Goal: Task Accomplishment & Management: Manage account settings

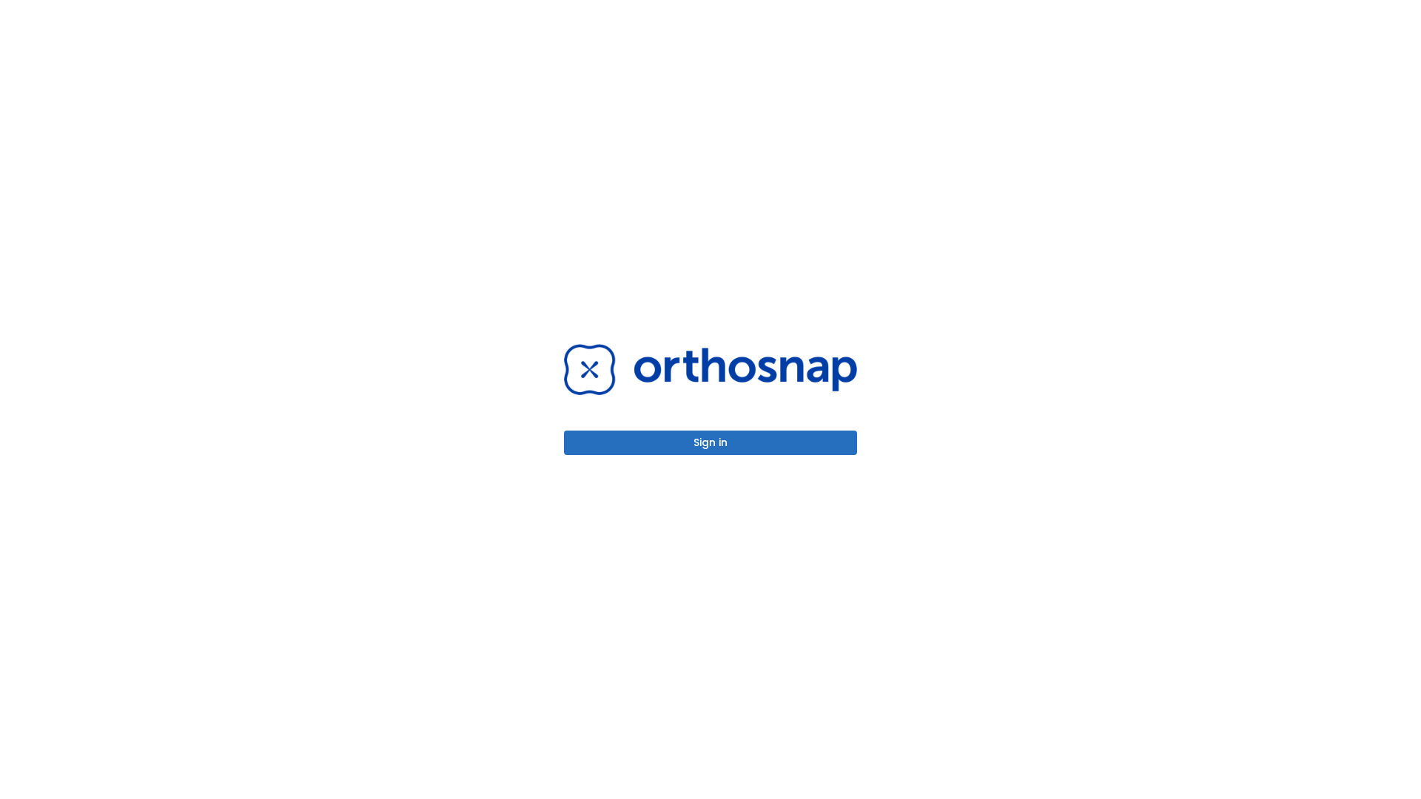
click at [711, 443] on button "Sign in" at bounding box center [710, 443] width 293 height 24
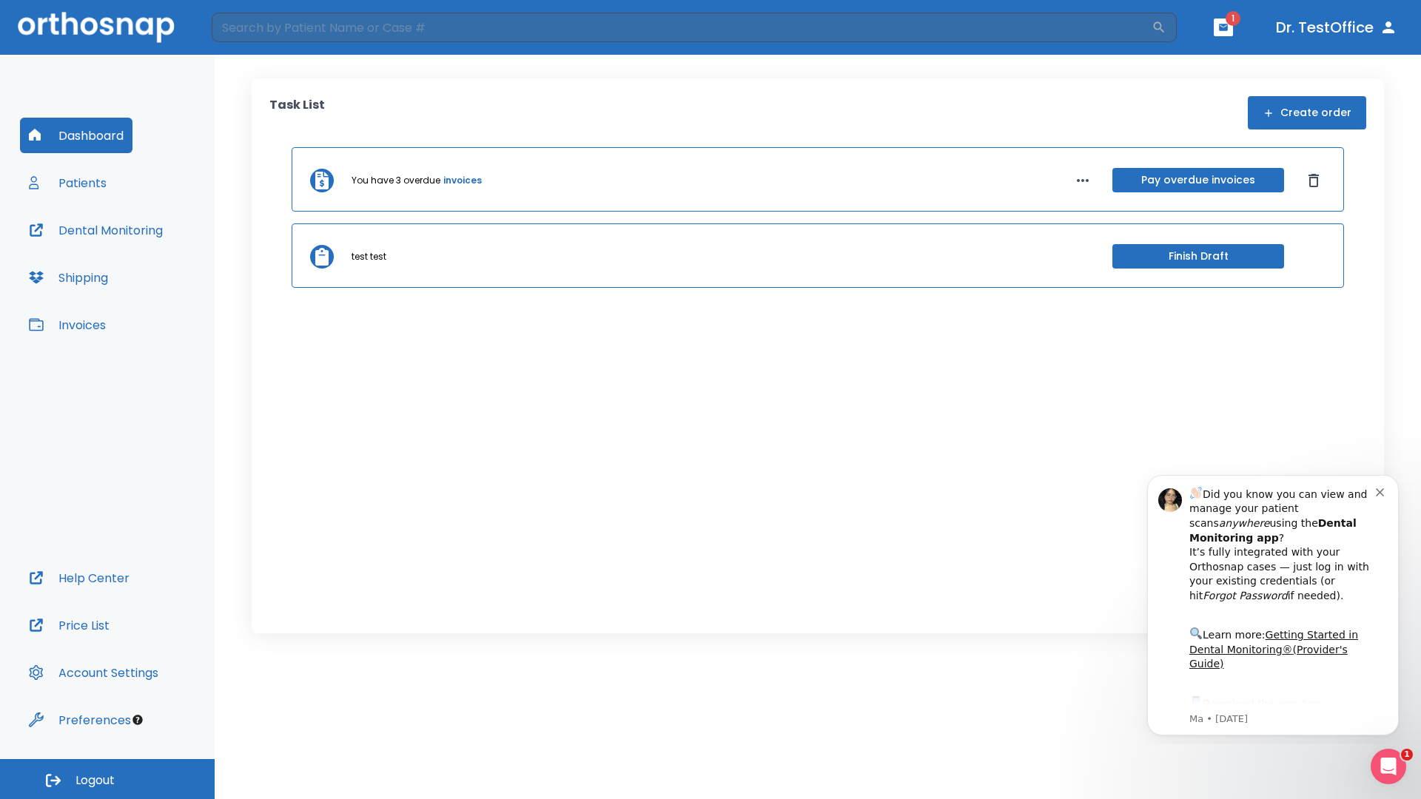
click at [107, 779] on span "Logout" at bounding box center [94, 781] width 39 height 16
